Goal: Task Accomplishment & Management: Use online tool/utility

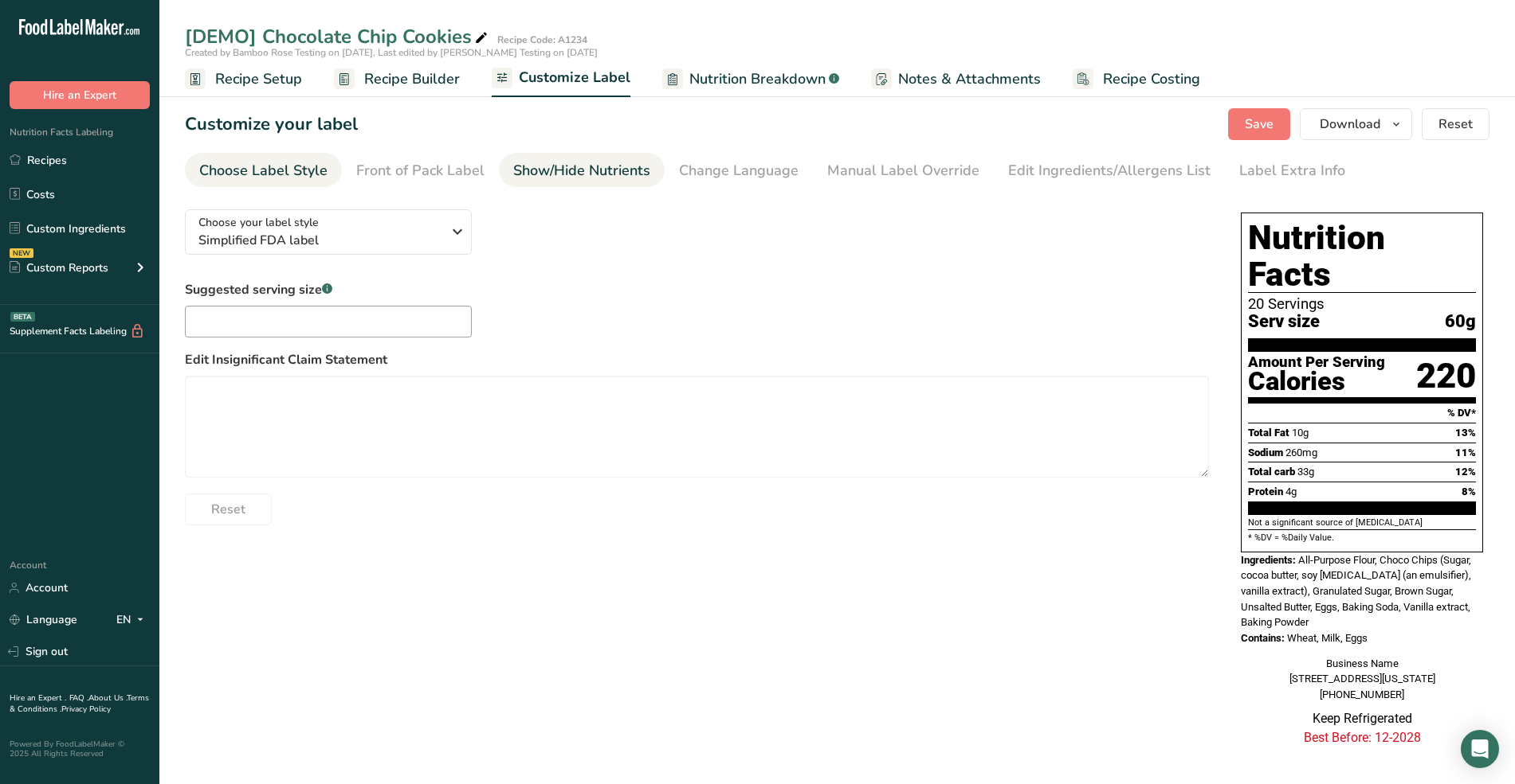
click at [578, 173] on div "Show/Hide Nutrients" at bounding box center [582, 170] width 137 height 21
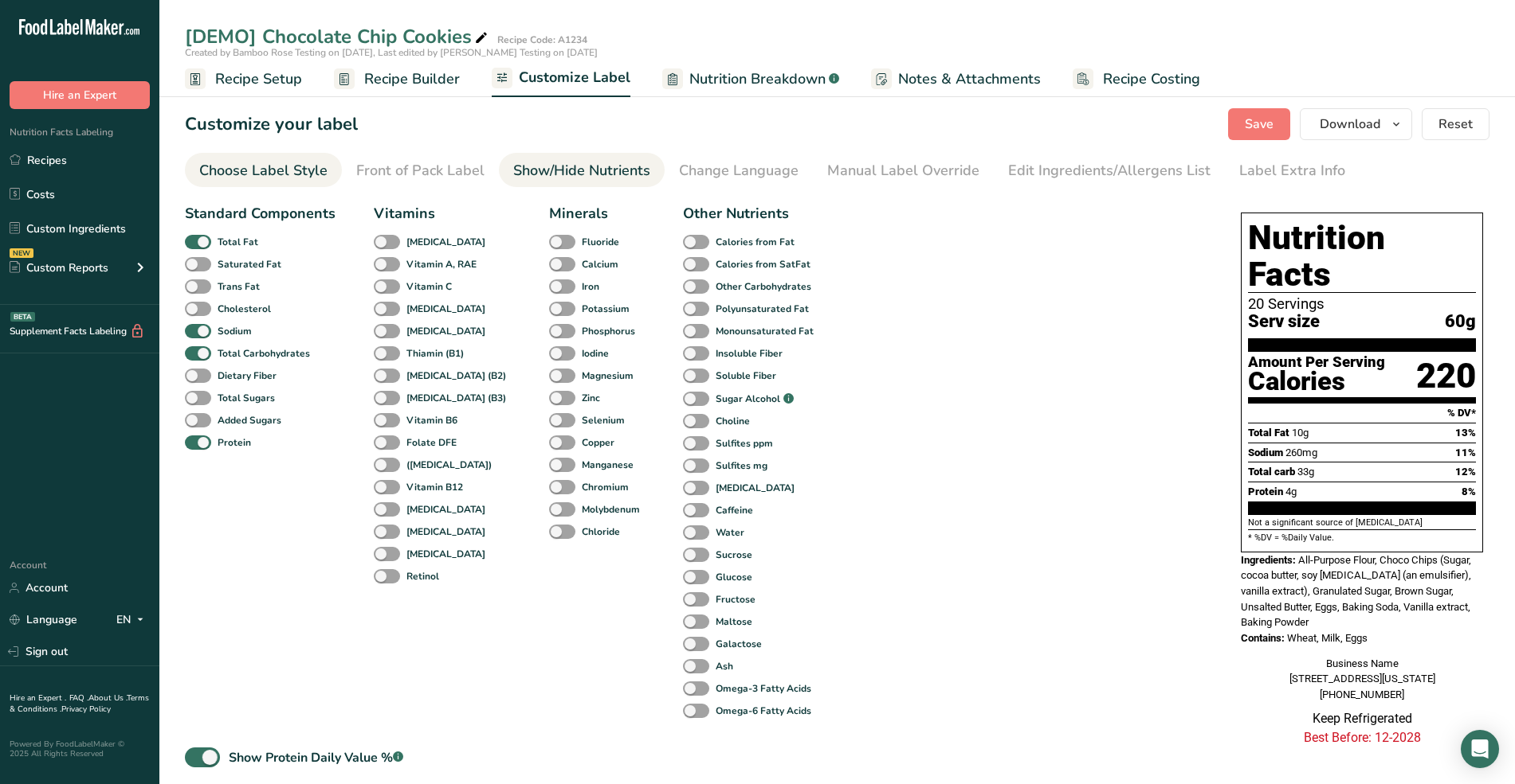
click at [256, 173] on div "Choose Label Style" at bounding box center [263, 170] width 128 height 21
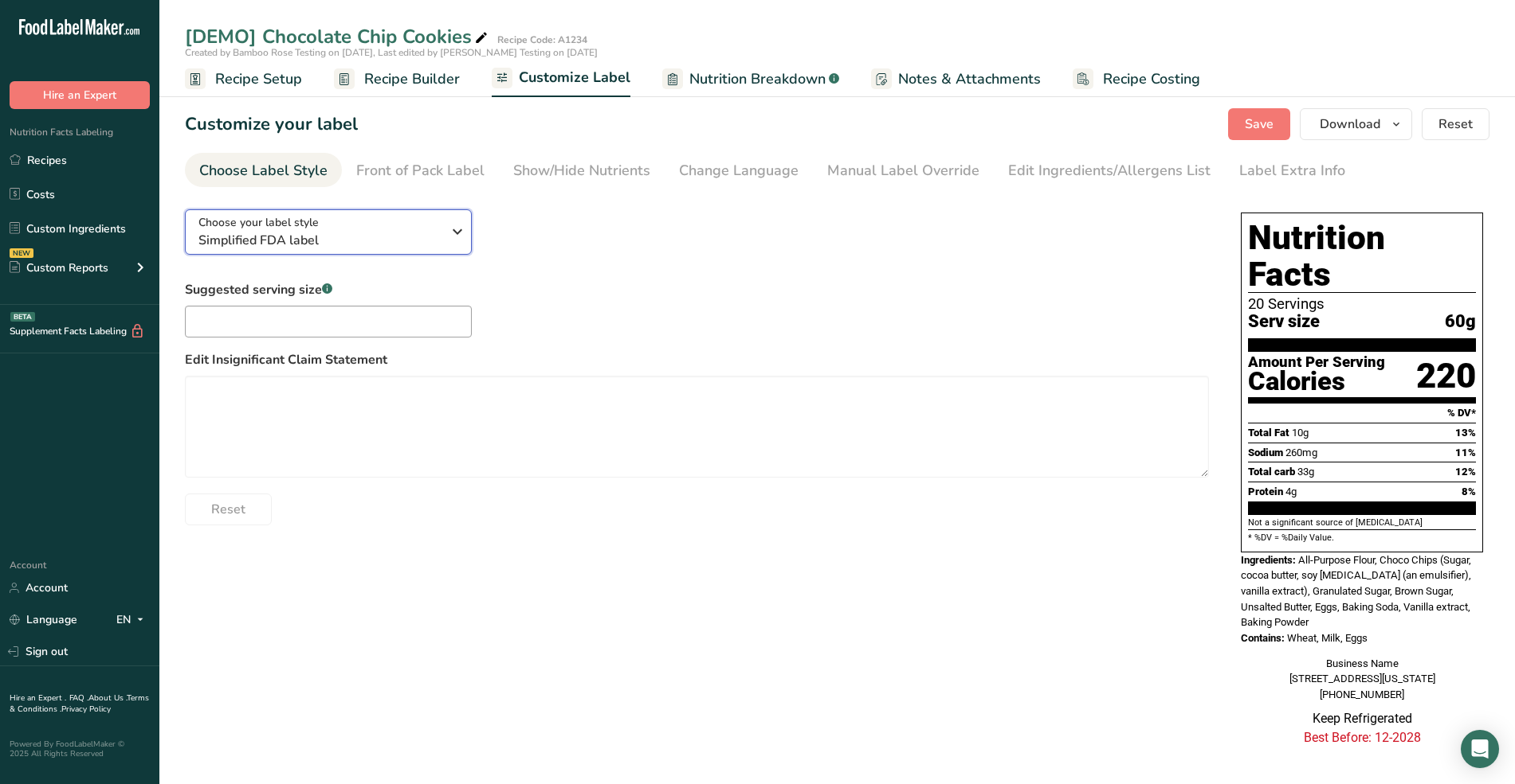
click at [361, 245] on span "Simplified FDA label" at bounding box center [320, 240] width 243 height 19
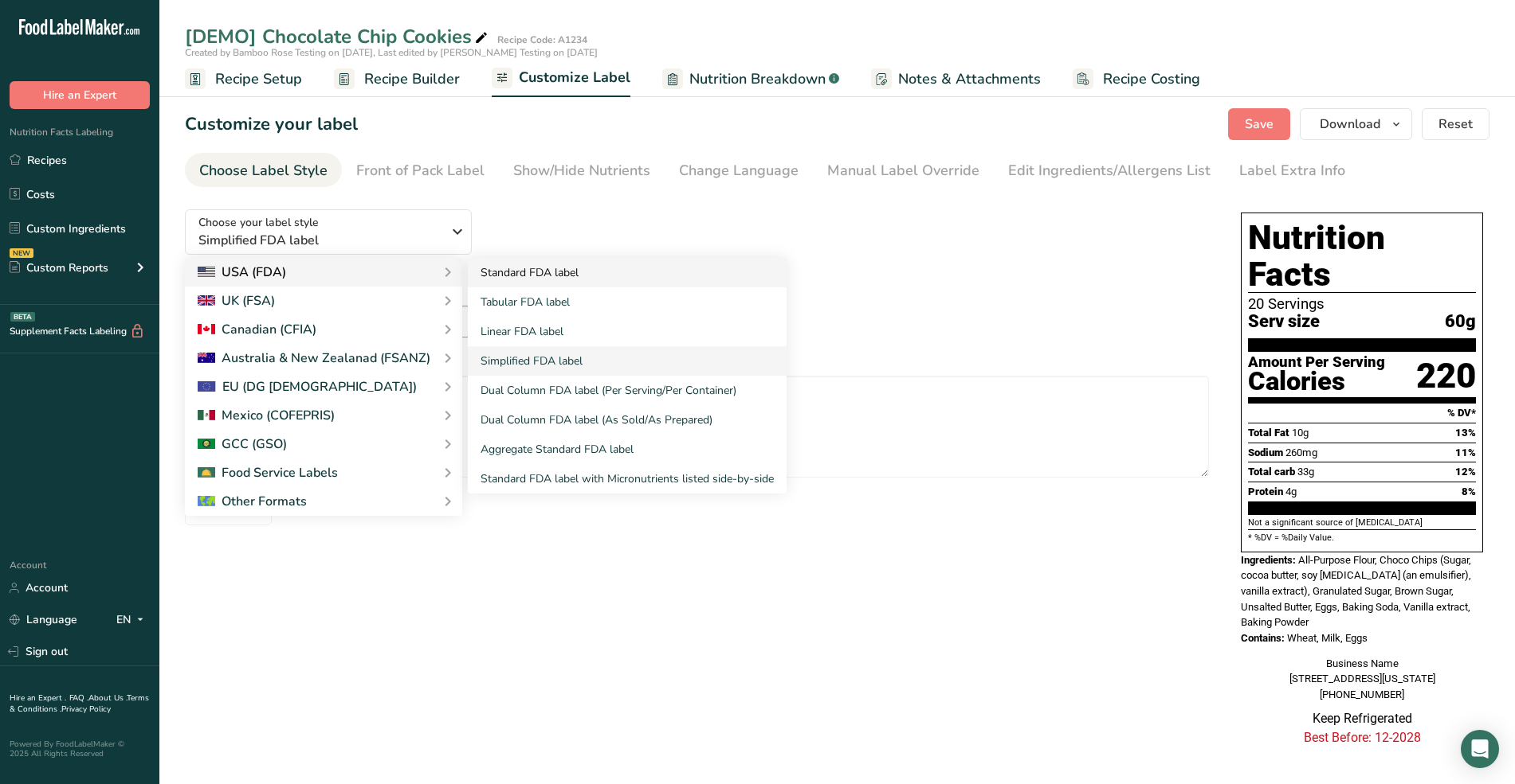
click at [511, 278] on link "Standard FDA label" at bounding box center [626, 272] width 319 height 30
checkbox input "true"
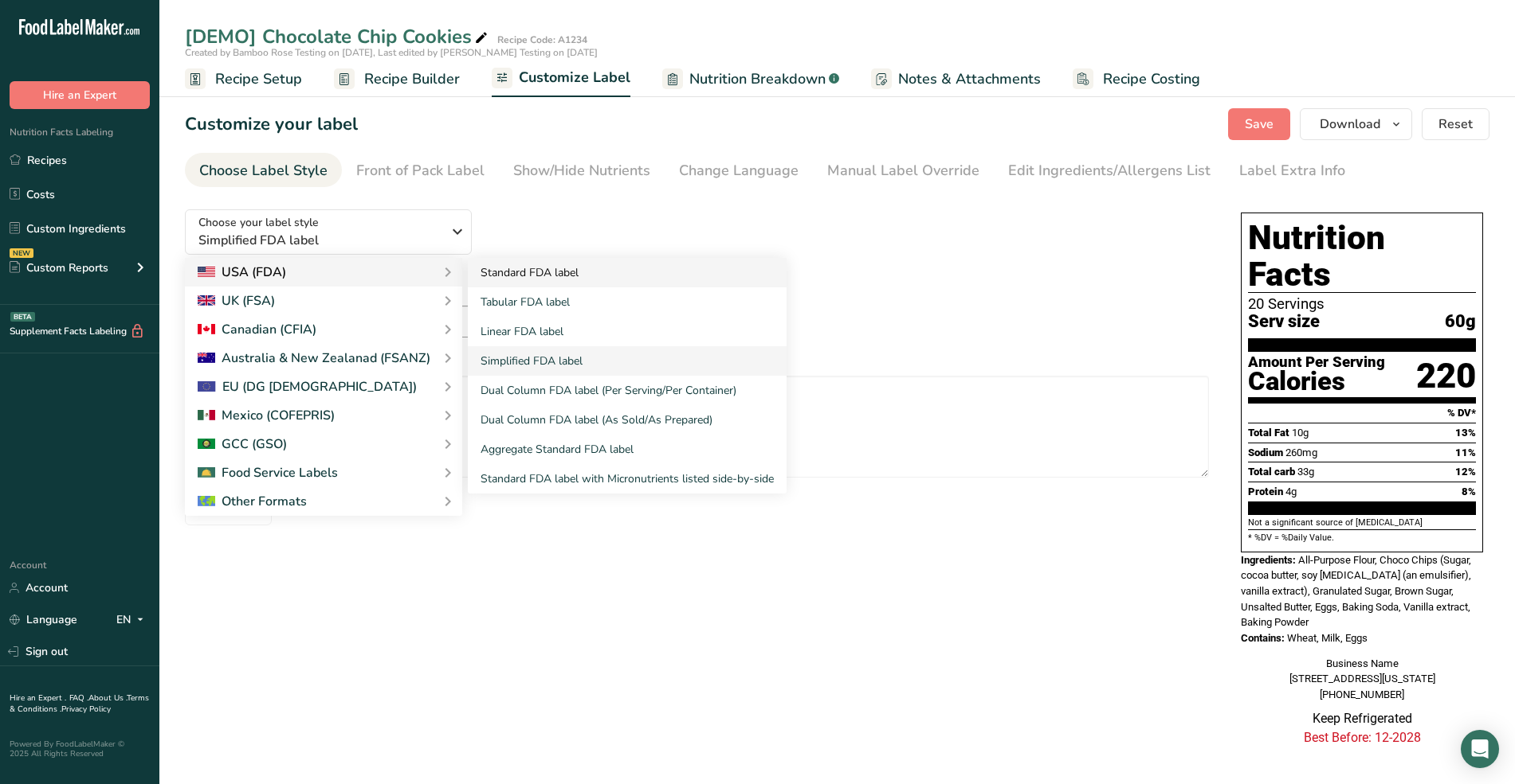
checkbox input "true"
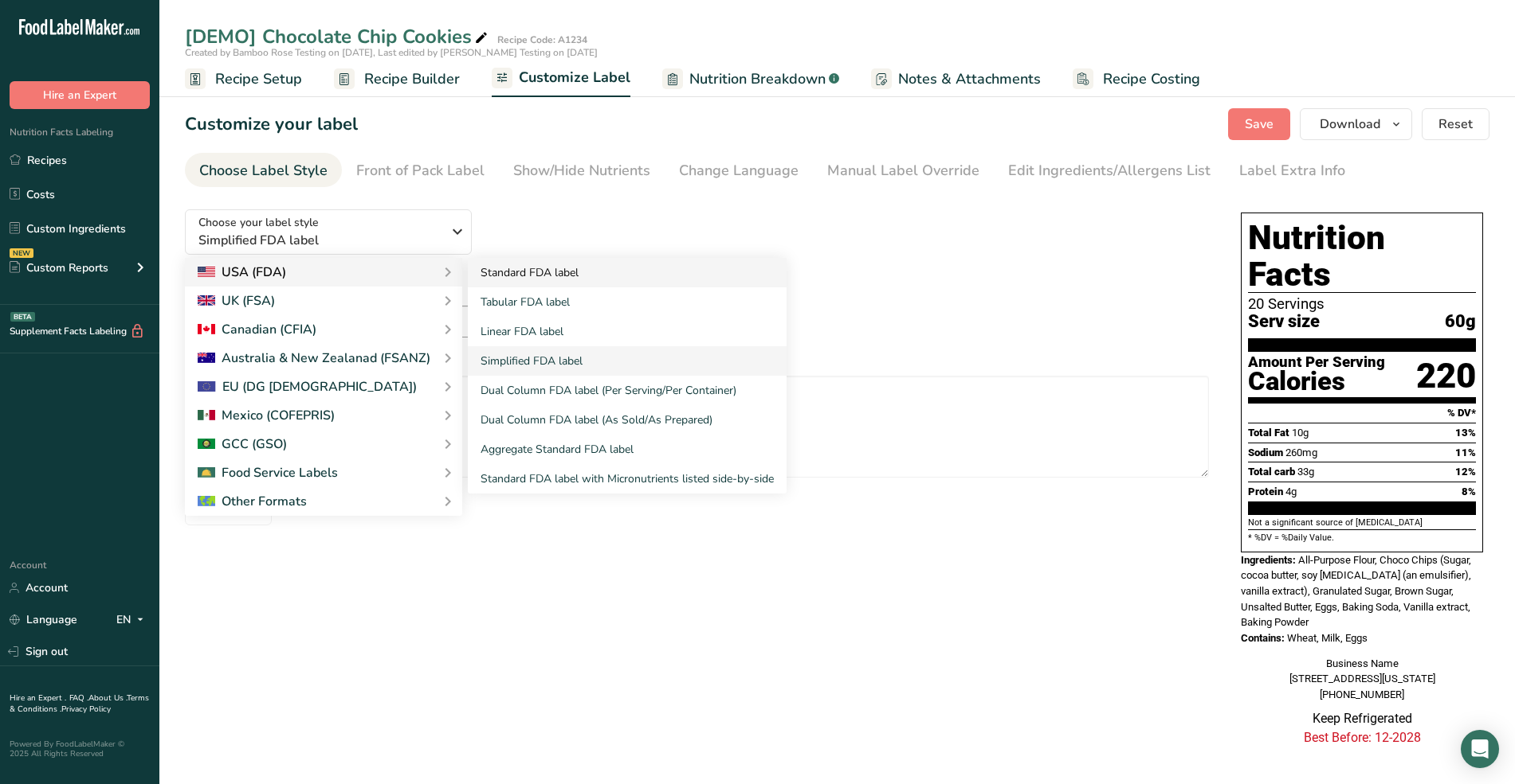
checkbox input "true"
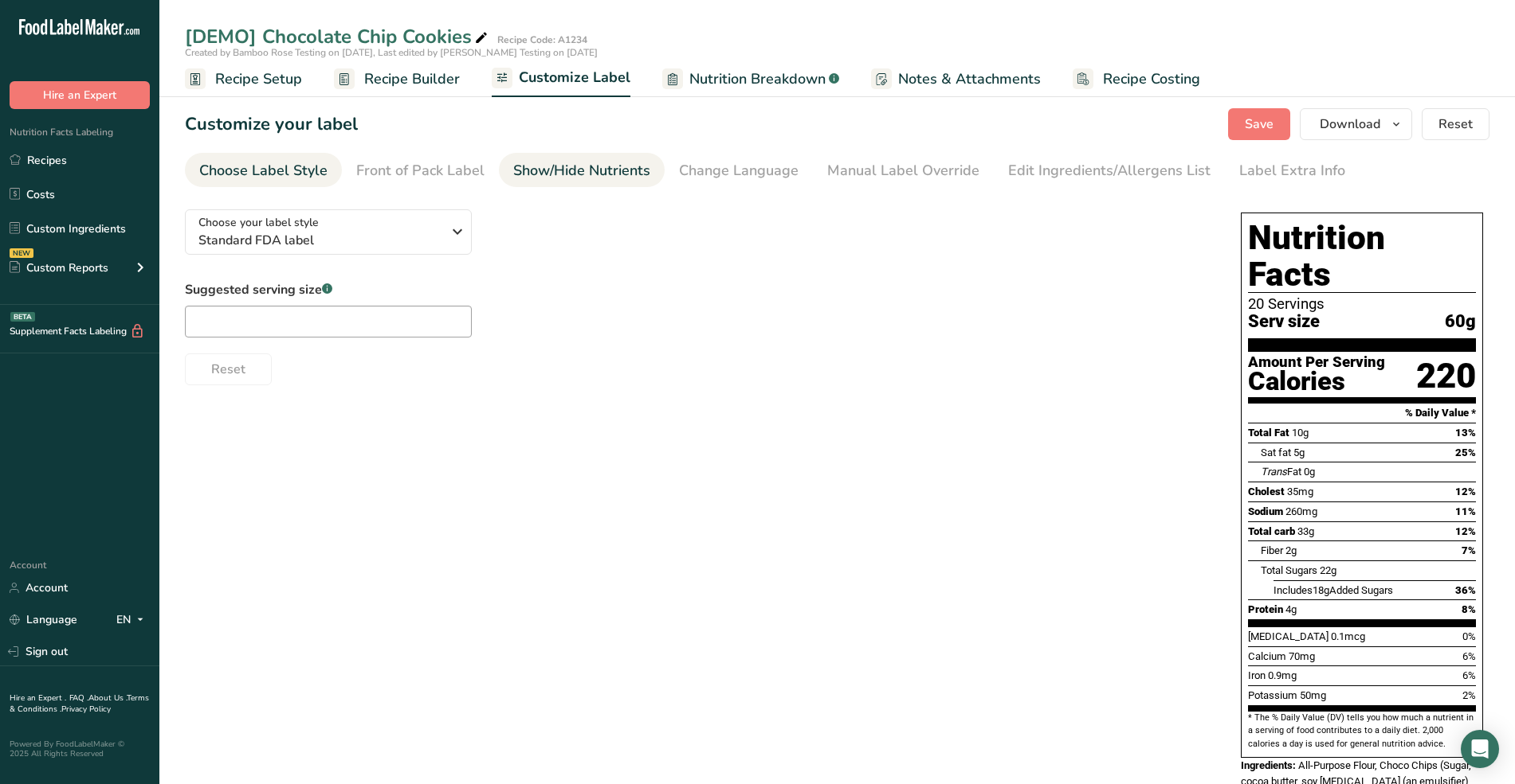
click at [592, 172] on div "Show/Hide Nutrients" at bounding box center [582, 170] width 137 height 21
